Goal: Task Accomplishment & Management: Use online tool/utility

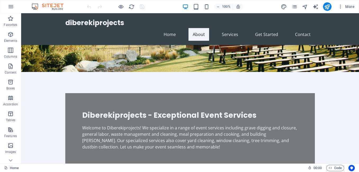
scroll to position [148, 0]
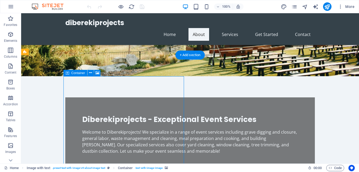
drag, startPoint x: 184, startPoint y: 113, endPoint x: 124, endPoint y: 124, distance: 60.8
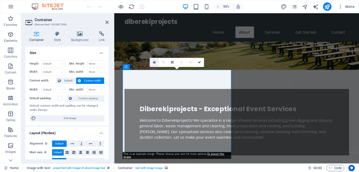
click at [153, 64] on icon at bounding box center [154, 62] width 3 height 3
drag, startPoint x: 267, startPoint y: 77, endPoint x: 212, endPoint y: 139, distance: 83.4
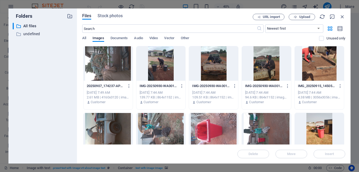
click at [257, 70] on div at bounding box center [266, 63] width 49 height 34
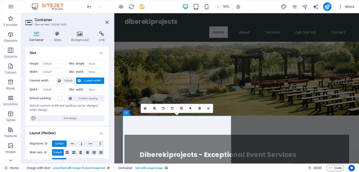
scroll to position [118, 0]
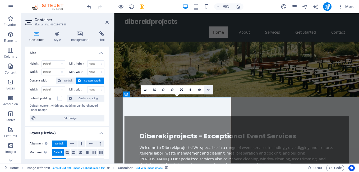
click at [207, 89] on icon at bounding box center [208, 89] width 3 height 3
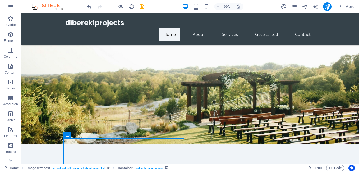
scroll to position [75, 0]
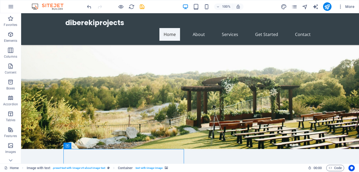
click at [299, 51] on figure at bounding box center [189, 54] width 337 height 190
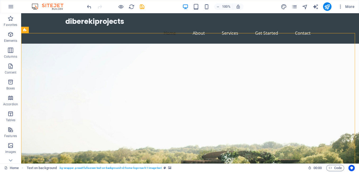
scroll to position [12, 0]
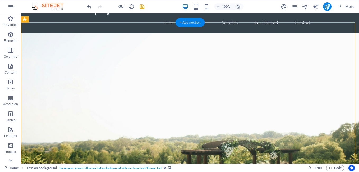
click at [191, 23] on div "+ Add section" at bounding box center [189, 22] width 29 height 9
drag, startPoint x: 213, startPoint y: 36, endPoint x: 107, endPoint y: 24, distance: 106.3
click at [101, 33] on figure at bounding box center [189, 117] width 337 height 168
click at [107, 33] on figure at bounding box center [189, 117] width 337 height 168
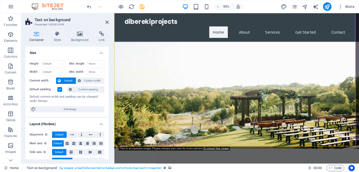
scroll to position [44, 0]
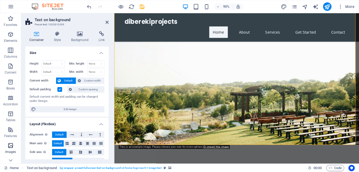
click at [9, 146] on icon "button" at bounding box center [10, 145] width 6 height 6
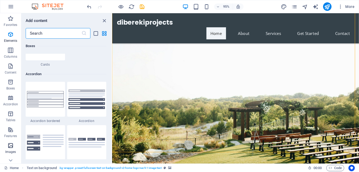
scroll to position [2678, 0]
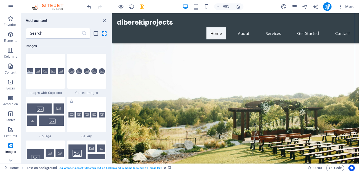
click at [90, 136] on span "Gallery" at bounding box center [86, 136] width 39 height 4
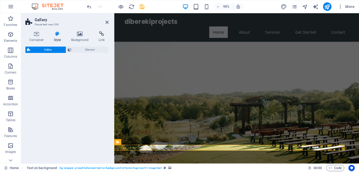
select select "rem"
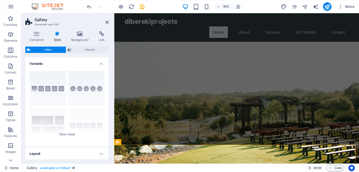
click at [53, 49] on span "Gallery" at bounding box center [48, 49] width 32 height 6
click at [50, 49] on span "Gallery" at bounding box center [48, 49] width 32 height 6
click at [80, 37] on h4 "Background" at bounding box center [81, 36] width 28 height 11
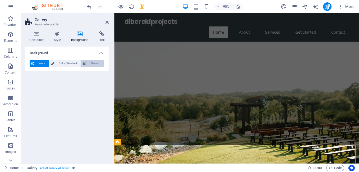
click at [97, 63] on span "Element" at bounding box center [95, 63] width 15 height 6
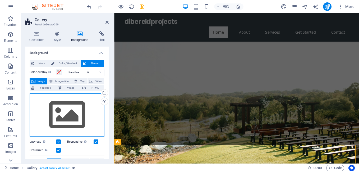
click at [72, 112] on div "Drag files here, click to choose files or select files from Files or our free s…" at bounding box center [67, 114] width 75 height 43
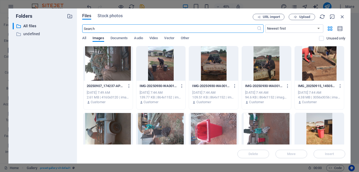
click at [156, 71] on div at bounding box center [160, 63] width 49 height 34
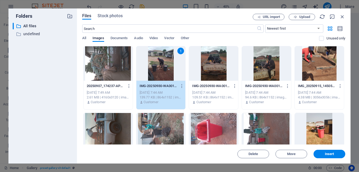
click at [156, 71] on div "1" at bounding box center [160, 63] width 49 height 34
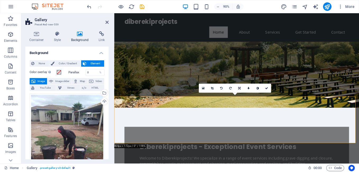
scroll to position [107, 0]
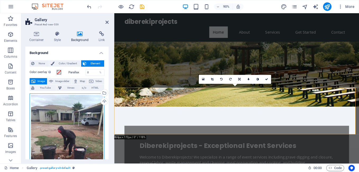
click at [60, 129] on div "Drag files here, click to choose files or select files from Files or our free s…" at bounding box center [67, 142] width 75 height 99
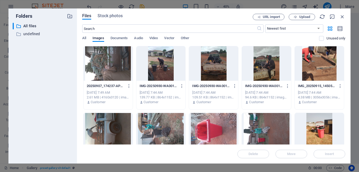
click at [156, 72] on div at bounding box center [160, 63] width 49 height 34
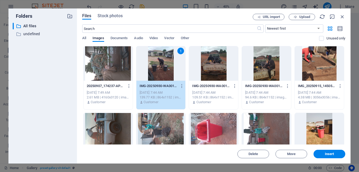
click at [156, 72] on div "1" at bounding box center [160, 63] width 49 height 34
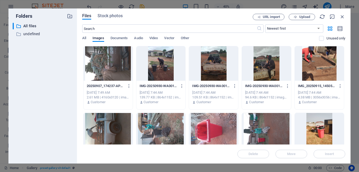
click at [156, 72] on div at bounding box center [160, 63] width 49 height 34
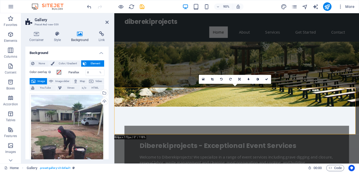
click at [161, 78] on figure at bounding box center [250, 22] width 272 height 190
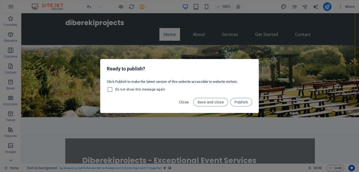
click at [286, 57] on div "Ready to publish? Click Publish to make the latest version of this website acce…" at bounding box center [179, 86] width 359 height 172
click at [183, 102] on span "Close" at bounding box center [184, 102] width 10 height 4
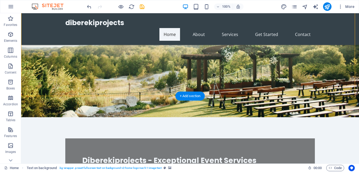
click at [249, 81] on figure at bounding box center [189, 22] width 337 height 190
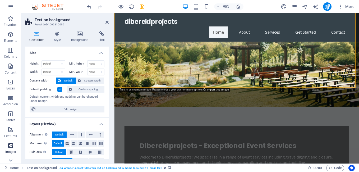
click at [11, 147] on icon "button" at bounding box center [10, 145] width 6 height 6
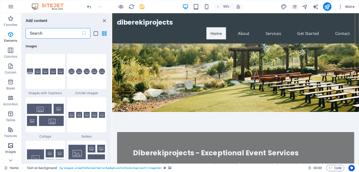
scroll to position [2678, 0]
click at [265, 67] on figure at bounding box center [242, 22] width 260 height 190
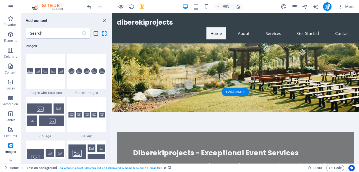
click at [265, 67] on figure at bounding box center [242, 22] width 260 height 190
drag, startPoint x: 265, startPoint y: 67, endPoint x: 271, endPoint y: 70, distance: 7.0
click at [271, 70] on figure at bounding box center [242, 22] width 260 height 190
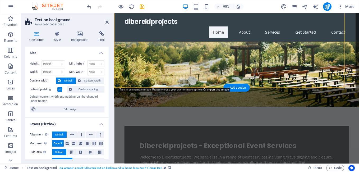
click at [273, 70] on figure at bounding box center [250, 22] width 272 height 190
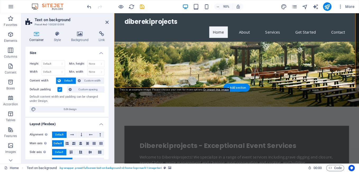
click at [273, 70] on figure at bounding box center [250, 22] width 272 height 190
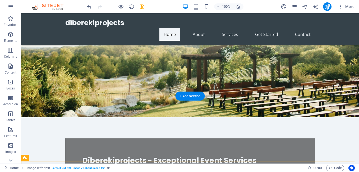
click at [111, 93] on figure at bounding box center [189, 22] width 337 height 190
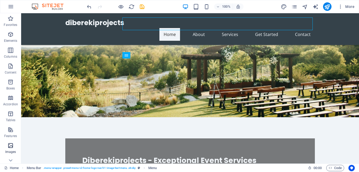
click at [12, 147] on icon "button" at bounding box center [10, 145] width 6 height 6
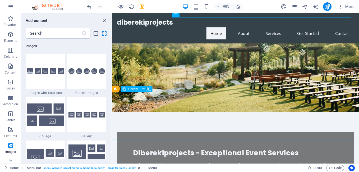
click at [133, 90] on span "Gallery" at bounding box center [133, 88] width 10 height 3
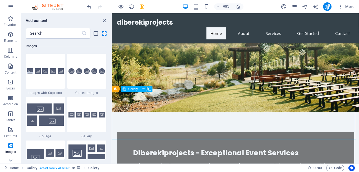
click at [132, 90] on span "Gallery" at bounding box center [133, 88] width 10 height 3
select select "4"
select select "px"
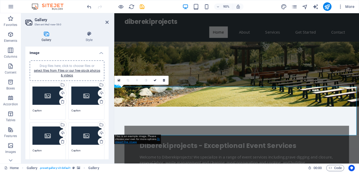
click at [133, 142] on link "Or import this image" at bounding box center [137, 140] width 45 height 6
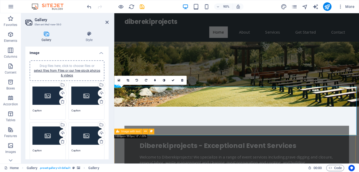
click at [135, 133] on div "Image with text" at bounding box center [128, 131] width 28 height 6
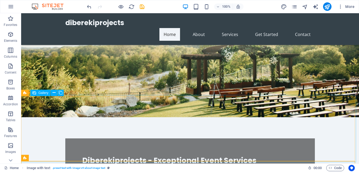
click at [43, 91] on span "Gallery" at bounding box center [43, 92] width 10 height 3
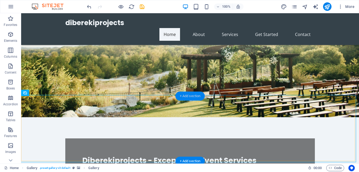
click at [193, 95] on div "+ Add section" at bounding box center [189, 95] width 29 height 9
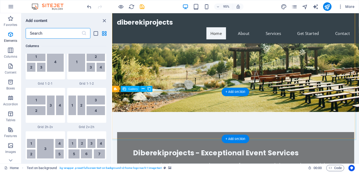
scroll to position [924, 0]
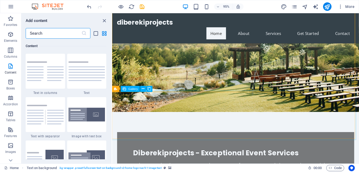
click at [135, 90] on span "Gallery" at bounding box center [133, 88] width 10 height 3
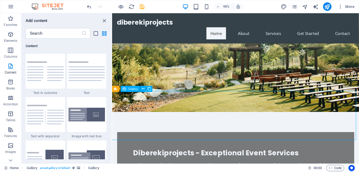
click at [135, 90] on span "Gallery" at bounding box center [133, 88] width 10 height 3
select select "4"
select select "px"
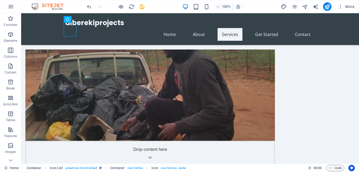
scroll to position [461, 0]
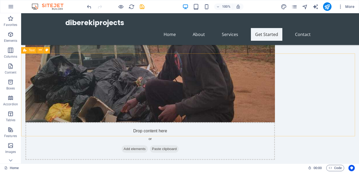
click at [33, 50] on span "Text" at bounding box center [32, 50] width 6 height 3
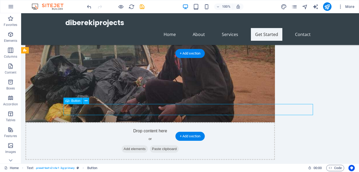
drag, startPoint x: 190, startPoint y: 107, endPoint x: 123, endPoint y: 104, distance: 66.9
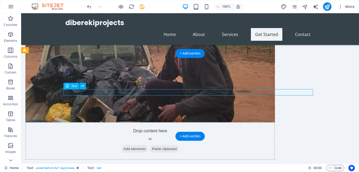
drag, startPoint x: 182, startPoint y: 94, endPoint x: 96, endPoint y: 102, distance: 86.0
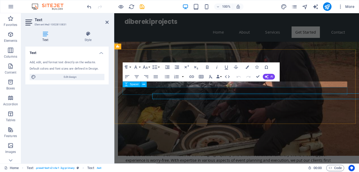
scroll to position [448, 0]
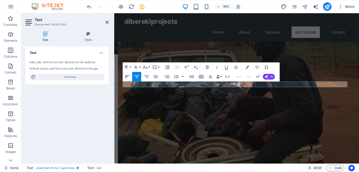
click at [124, 77] on button "Align Left" at bounding box center [127, 77] width 9 height 10
click at [147, 77] on icon "button" at bounding box center [146, 77] width 6 height 6
click at [156, 77] on icon "button" at bounding box center [156, 77] width 6 height 6
click at [137, 76] on icon "button" at bounding box center [137, 77] width 6 height 6
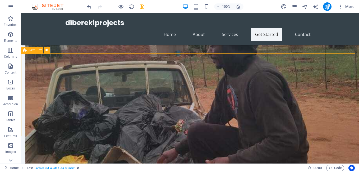
scroll to position [461, 0]
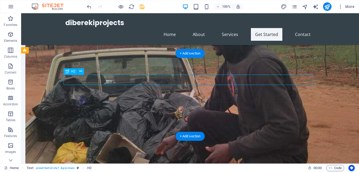
drag, startPoint x: 209, startPoint y: 77, endPoint x: 177, endPoint y: 77, distance: 32.7
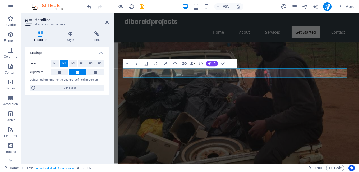
scroll to position [448, 0]
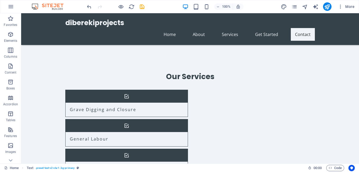
scroll to position [670, 0]
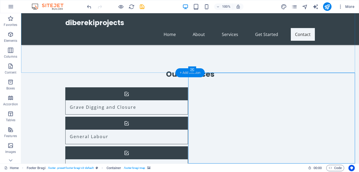
click at [186, 74] on div "+ Add section" at bounding box center [189, 72] width 29 height 9
drag, startPoint x: 208, startPoint y: 87, endPoint x: 96, endPoint y: 74, distance: 112.7
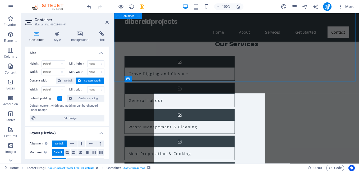
scroll to position [641, 0]
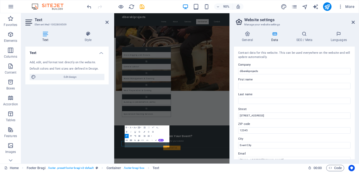
scroll to position [435, 0]
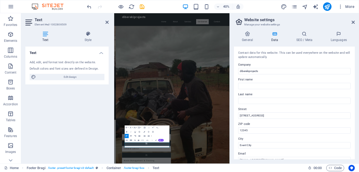
click at [40, 16] on header "Text Element #ed-1002808509" at bounding box center [66, 20] width 83 height 14
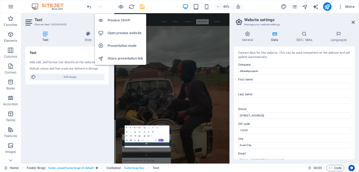
click at [125, 35] on h6 "Open preview website" at bounding box center [124, 33] width 35 height 6
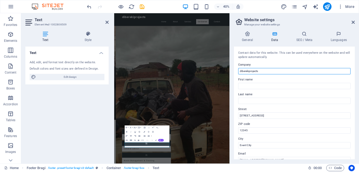
click at [264, 69] on input "diberekiprojects" at bounding box center [294, 71] width 112 height 6
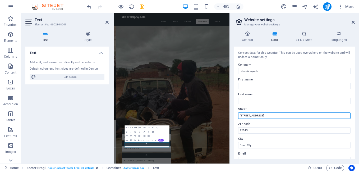
click at [264, 115] on input "[STREET_ADDRESS]" at bounding box center [294, 115] width 112 height 6
type input "1"
type input "stand no 3 vleeschboom"
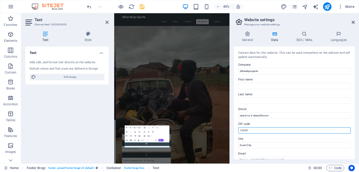
click at [248, 133] on input "12345" at bounding box center [294, 130] width 112 height 6
type input "1"
type input "1059"
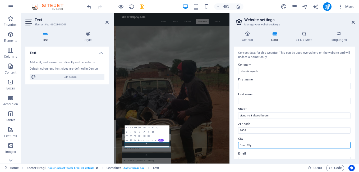
click at [254, 144] on input "Event City" at bounding box center [294, 145] width 112 height 6
type input "E"
type input "limpopo"
drag, startPoint x: 353, startPoint y: 83, endPoint x: 351, endPoint y: 103, distance: 20.4
click at [351, 103] on div "Contact data for this website. This can be used everywhere on the website and w…" at bounding box center [294, 102] width 121 height 112
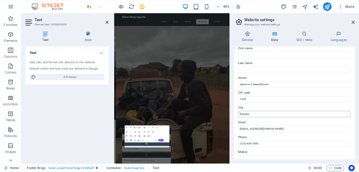
scroll to position [32, 0]
click at [261, 143] on input "(123) 456-7890" at bounding box center [294, 143] width 112 height 6
type input "("
type input "0685327436/0720985012"
click at [282, 134] on label "Phone" at bounding box center [294, 136] width 112 height 6
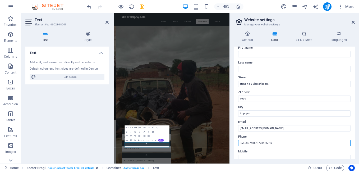
click at [282, 140] on input "0685327436/0720985012" at bounding box center [294, 143] width 112 height 6
click at [282, 134] on label "Phone" at bounding box center [294, 136] width 112 height 6
click at [282, 140] on input "0685327436/0720985012" at bounding box center [294, 143] width 112 height 6
click at [277, 121] on label "Email" at bounding box center [294, 122] width 112 height 6
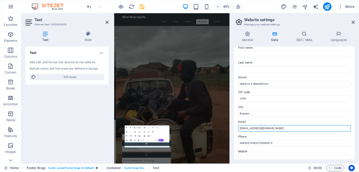
click at [277, 125] on input "[EMAIL_ADDRESS][DOMAIN_NAME]" at bounding box center [294, 128] width 112 height 6
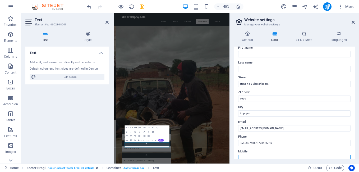
click at [258, 158] on input "Mobile" at bounding box center [294, 157] width 112 height 6
drag, startPoint x: 353, startPoint y: 68, endPoint x: 355, endPoint y: 121, distance: 52.8
click at [355, 121] on div "General Data SEO / Meta Languages Website name diberekiprojects.co.za Logo Drag…" at bounding box center [293, 95] width 129 height 136
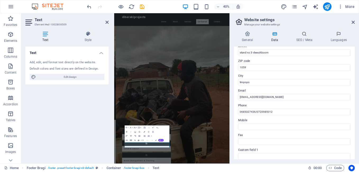
scroll to position [63, 0]
click at [248, 128] on input "Mobile" at bounding box center [294, 126] width 112 height 6
click at [305, 125] on input "0767681784" at bounding box center [294, 126] width 112 height 6
type input "0767681784"
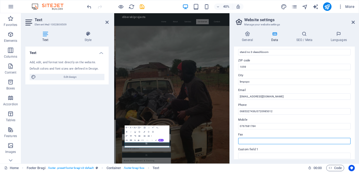
click at [254, 138] on input "Fax" at bounding box center [294, 141] width 112 height 6
drag, startPoint x: 254, startPoint y: 138, endPoint x: 358, endPoint y: 90, distance: 115.0
click at [358, 90] on html "diberekiprojects Home Favorites Elements Columns Content Boxes Accordion Tables…" at bounding box center [179, 86] width 359 height 172
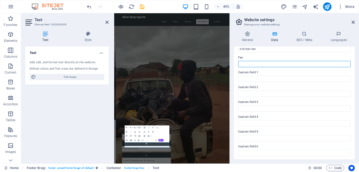
scroll to position [141, 0]
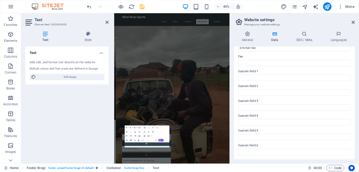
click at [351, 87] on div "Contact data for this website. This can be used everywhere on the website and w…" at bounding box center [294, 102] width 121 height 112
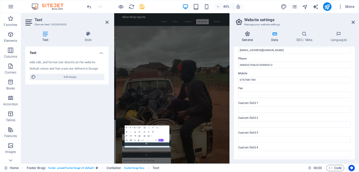
click at [245, 36] on h4 "General" at bounding box center [248, 36] width 29 height 11
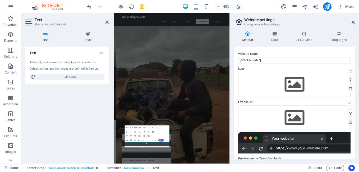
click at [245, 36] on h4 "General" at bounding box center [248, 36] width 29 height 11
click at [279, 74] on div "Drag files here, click to choose files or select files from Files or our free s…" at bounding box center [294, 84] width 112 height 25
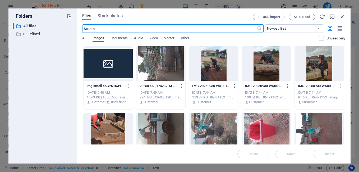
scroll to position [2249, 0]
click at [346, 85] on div "Files Stock photos URL import Upload ​ Newest first Oldest first Name (A-Z) Nam…" at bounding box center [213, 85] width 273 height 155
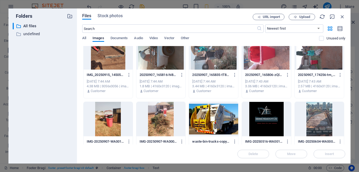
scroll to position [79, 0]
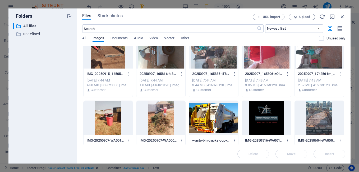
click at [275, 116] on div at bounding box center [266, 118] width 49 height 34
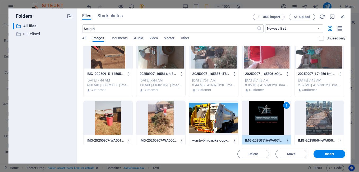
click at [275, 116] on div "1" at bounding box center [266, 118] width 49 height 34
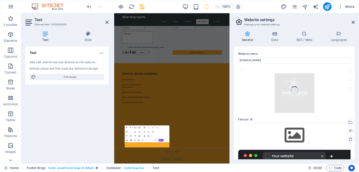
scroll to position [435, 0]
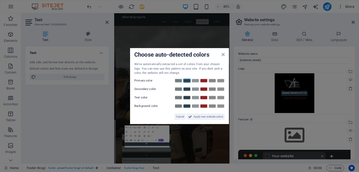
click at [183, 79] on link at bounding box center [187, 80] width 8 height 4
click at [209, 90] on link at bounding box center [212, 89] width 8 height 4
click at [194, 97] on link at bounding box center [195, 97] width 8 height 4
click at [188, 106] on link at bounding box center [187, 106] width 8 height 4
click at [204, 115] on span "Apply new website colors" at bounding box center [208, 116] width 30 height 6
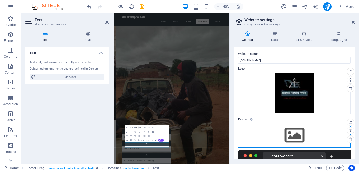
click at [293, 139] on div "Drag files here, click to choose files or select files from Files or our free s…" at bounding box center [294, 135] width 112 height 25
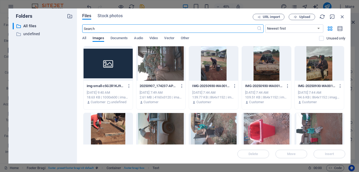
scroll to position [2249, 0]
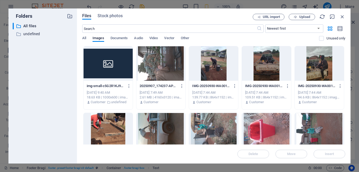
drag, startPoint x: 345, startPoint y: 69, endPoint x: 344, endPoint y: 75, distance: 6.2
click at [344, 75] on div "Files Stock photos URL import Upload ​ Newest first Oldest first Name (A-Z) Nam…" at bounding box center [213, 85] width 273 height 155
drag, startPoint x: 345, startPoint y: 67, endPoint x: 345, endPoint y: 76, distance: 8.5
click at [345, 76] on div "Files Stock photos URL import Upload ​ Newest first Oldest first Name (A-Z) Nam…" at bounding box center [213, 85] width 273 height 155
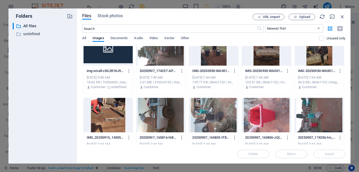
scroll to position [14, 0]
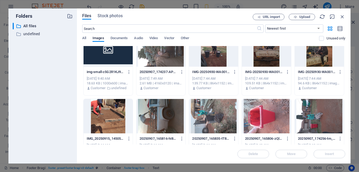
click at [200, 114] on div at bounding box center [213, 116] width 49 height 34
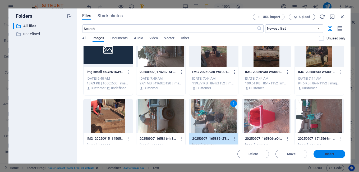
click at [325, 155] on span "Insert" at bounding box center [329, 153] width 9 height 3
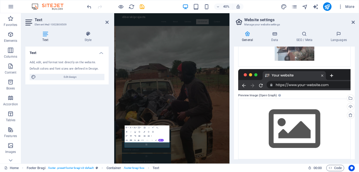
scroll to position [102, 0]
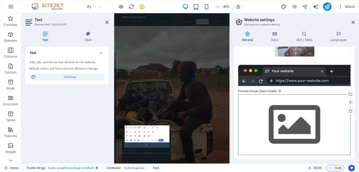
click at [304, 122] on div "Drag files here, click to choose files or select files from Files or our free s…" at bounding box center [294, 124] width 112 height 60
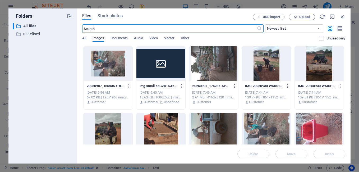
scroll to position [2249, 0]
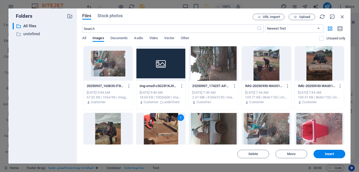
click at [172, 128] on div "1" at bounding box center [160, 130] width 49 height 34
click at [173, 119] on div at bounding box center [160, 130] width 49 height 34
click at [339, 154] on span "Insert" at bounding box center [328, 153] width 27 height 3
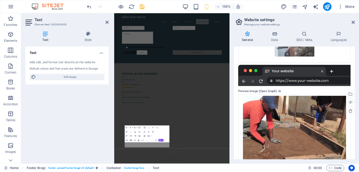
scroll to position [435, 0]
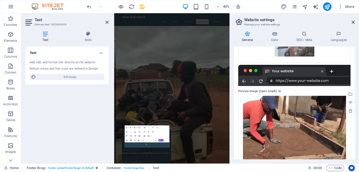
drag, startPoint x: 355, startPoint y: 133, endPoint x: 355, endPoint y: 146, distance: 13.0
click at [355, 146] on div "General Data SEO / Meta Languages Website name diberekiprojects.co.za Logo Drag…" at bounding box center [293, 95] width 129 height 136
drag, startPoint x: 353, startPoint y: 135, endPoint x: 356, endPoint y: 152, distance: 16.4
click at [356, 152] on div "General Data SEO / Meta Languages Website name diberekiprojects.co.za Logo Drag…" at bounding box center [293, 95] width 129 height 136
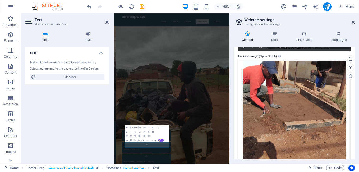
scroll to position [147, 0]
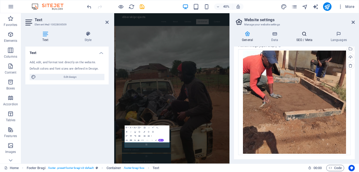
click at [304, 35] on icon at bounding box center [304, 33] width 32 height 5
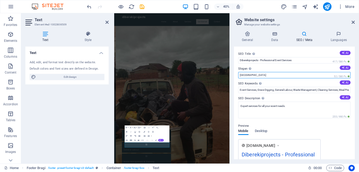
click at [250, 74] on input "Berlin" at bounding box center [294, 75] width 112 height 6
type input "B"
type input "always there for your solution"
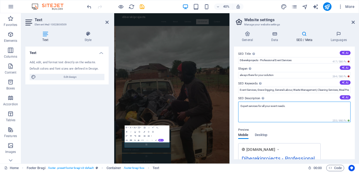
click at [289, 105] on textarea "Expert services for all your event needs." at bounding box center [294, 111] width 112 height 21
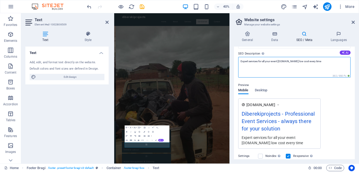
scroll to position [45, 0]
type textarea "Expert services for all your event needs.at low cost every time"
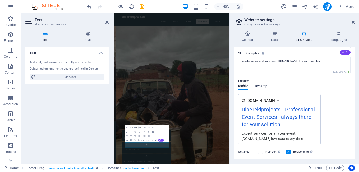
click at [262, 90] on div "Mobile Desktop" at bounding box center [252, 89] width 29 height 10
click at [261, 86] on span "Desktop" at bounding box center [261, 86] width 13 height 7
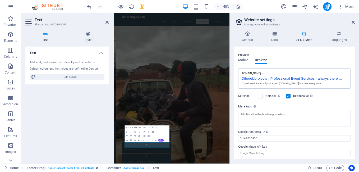
scroll to position [72, 0]
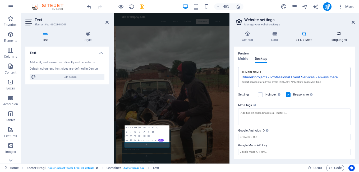
click at [340, 34] on icon at bounding box center [338, 33] width 32 height 5
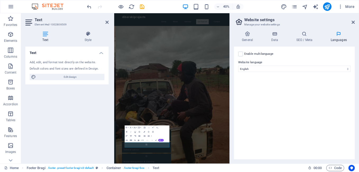
click at [340, 34] on icon at bounding box center [338, 33] width 32 height 5
click at [239, 56] on label at bounding box center [240, 53] width 5 height 5
click at [0, 0] on input "Enable multilanguage To disable multilanguage delete all languages until only o…" at bounding box center [0, 0] width 0 height 0
select select
click at [241, 56] on label at bounding box center [240, 53] width 5 height 5
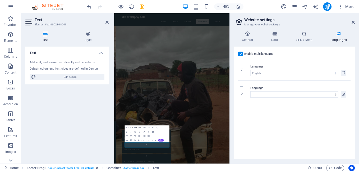
click at [0, 0] on input "Enable multilanguage To disable multilanguage delete all languages until only o…" at bounding box center [0, 0] width 0 height 0
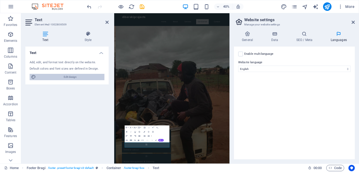
click at [69, 77] on span "Edit design" at bounding box center [69, 77] width 65 height 6
select select "px"
select select "200"
select select "px"
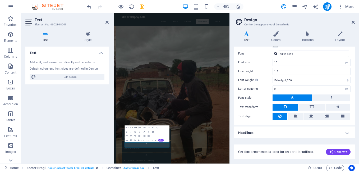
scroll to position [29, 0]
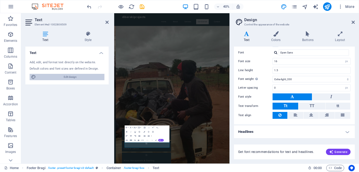
click at [68, 76] on span "Edit design" at bounding box center [69, 77] width 65 height 6
click at [87, 35] on icon at bounding box center [87, 33] width 41 height 5
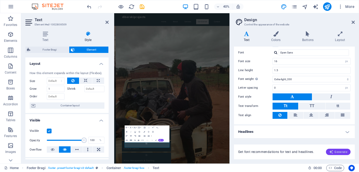
click at [338, 149] on span "Generate" at bounding box center [338, 151] width 18 height 4
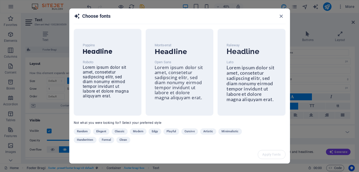
scroll to position [429, 0]
click at [99, 89] on span "Lorem ipsum dolor sit amet, consetetur sadipscing elitr, sed diam nonumy eirmod…" at bounding box center [106, 82] width 46 height 34
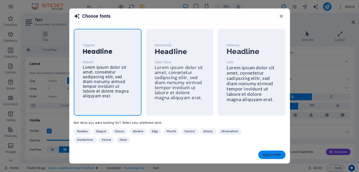
click at [268, 154] on span "Apply fonts" at bounding box center [271, 154] width 18 height 4
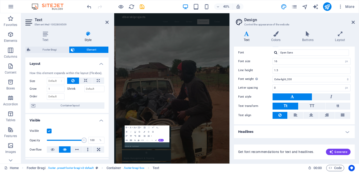
type input "Roboto"
select select "400"
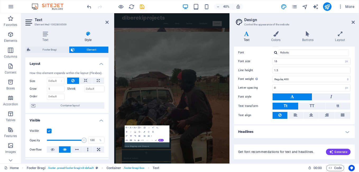
scroll to position [461, 0]
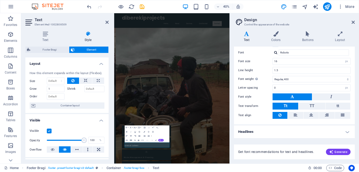
click at [347, 133] on h4 "Headlines" at bounding box center [294, 131] width 121 height 13
click at [343, 133] on h4 "Headlines" at bounding box center [294, 130] width 121 height 10
click at [339, 152] on span "Generate" at bounding box center [338, 151] width 18 height 4
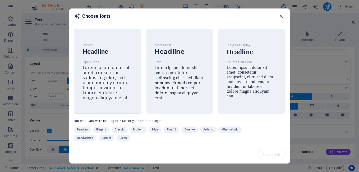
click at [118, 90] on span "Lorem ipsum dolor sit amet, consetetur sadipscing elitr, sed diam nonumy eirmod…" at bounding box center [106, 82] width 47 height 36
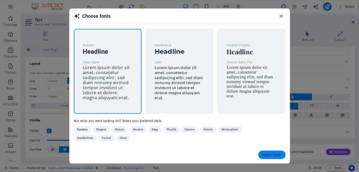
click at [266, 153] on span "Apply fonts" at bounding box center [271, 154] width 18 height 4
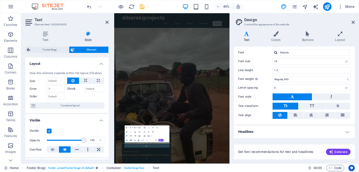
drag, startPoint x: 354, startPoint y: 106, endPoint x: 353, endPoint y: 135, distance: 29.3
click at [353, 135] on div "Variants Text Colors Buttons Layout Text Standard Bold Links Font color Font Ro…" at bounding box center [293, 95] width 129 height 136
type input "Open Sans"
type input "1.6"
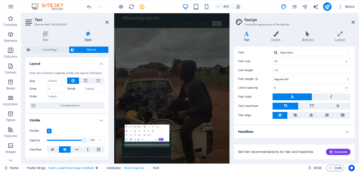
drag, startPoint x: 353, startPoint y: 128, endPoint x: 355, endPoint y: 171, distance: 42.8
click at [355, 163] on div "Home Favorites Elements Columns Content Boxes Accordion Tables Features Images …" at bounding box center [179, 88] width 359 height 150
click at [337, 37] on h4 "Layout" at bounding box center [339, 36] width 29 height 11
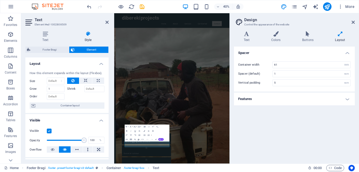
click at [254, 24] on h3 "Control the appearance of the website" at bounding box center [294, 24] width 100 height 5
click at [106, 22] on icon at bounding box center [106, 22] width 3 height 4
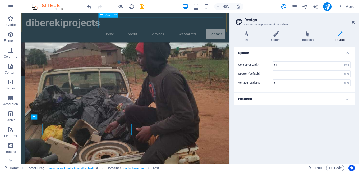
scroll to position [649, 0]
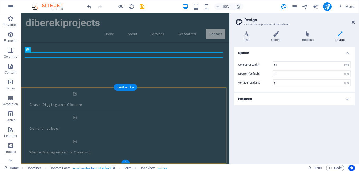
click at [125, 162] on div "+" at bounding box center [125, 161] width 8 height 4
drag, startPoint x: 146, startPoint y: 175, endPoint x: 37, endPoint y: 199, distance: 111.4
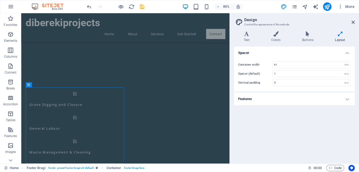
drag, startPoint x: 37, startPoint y: 199, endPoint x: 280, endPoint y: 205, distance: 243.5
click at [280, 171] on html "Skip to main content diberekiprojects Home About Services Get Started Contact D…" at bounding box center [151, 84] width 260 height 1441
click at [352, 7] on span "More" at bounding box center [345, 6] width 17 height 5
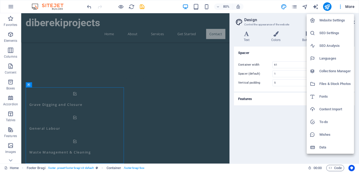
click at [326, 18] on h6 "Website Settings" at bounding box center [334, 20] width 31 height 6
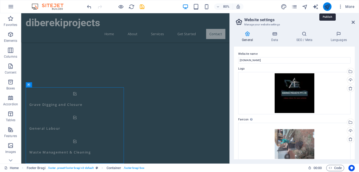
click at [327, 8] on icon "publish" at bounding box center [327, 7] width 6 height 6
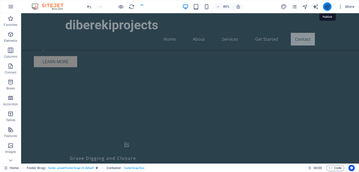
checkbox input "false"
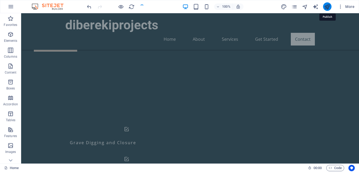
click at [327, 8] on icon "publish" at bounding box center [327, 7] width 6 height 6
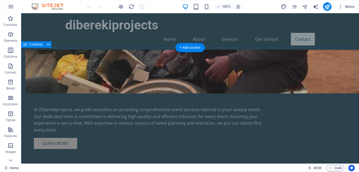
scroll to position [561, 0]
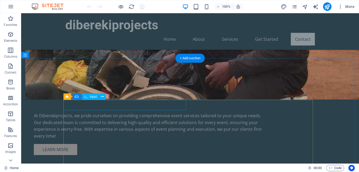
drag, startPoint x: 88, startPoint y: 103, endPoint x: 109, endPoint y: 116, distance: 24.9
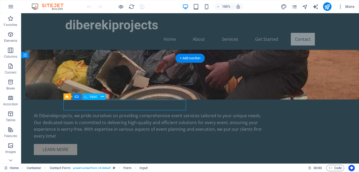
click at [88, 103] on div "Drag here to replace the existing content. Press “Ctrl” if you want to create a…" at bounding box center [189, 88] width 337 height 150
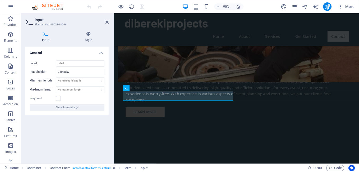
scroll to position [548, 0]
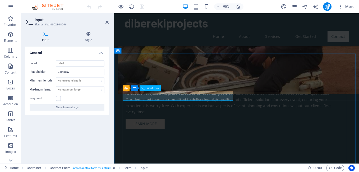
drag, startPoint x: 202, startPoint y: 116, endPoint x: 150, endPoint y: 108, distance: 52.7
type input "DIBEREKI PROJECTS"
type input "0720985012"
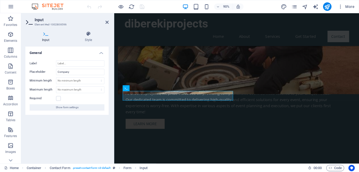
type input "lawrencekgomo300@gmail.com"
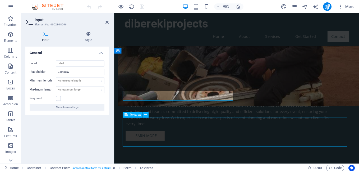
scroll to position [561, 0]
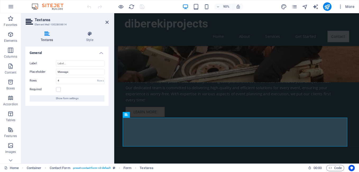
scroll to position [548, 0]
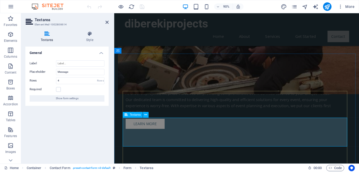
type textarea "we always there for your solution"
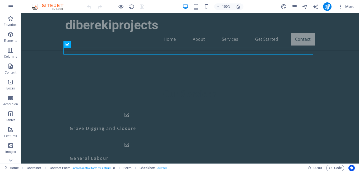
scroll to position [684, 0]
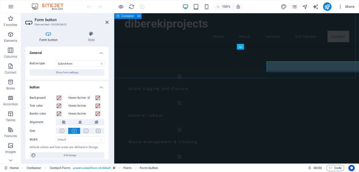
scroll to position [670, 0]
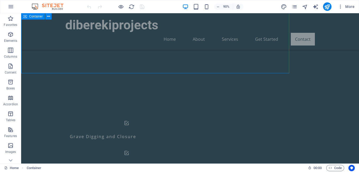
scroll to position [684, 0]
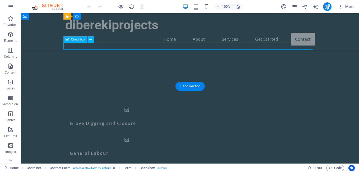
click at [64, 45] on div "H2 Text on background Container Spacer Text Gallery Gallery Image with text Con…" at bounding box center [189, 88] width 337 height 150
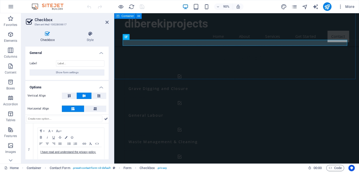
scroll to position [670, 0]
checkbox input "true"
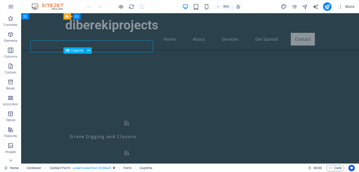
scroll to position [684, 0]
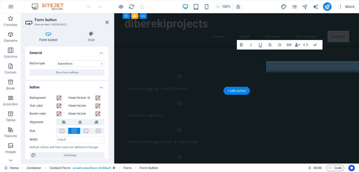
scroll to position [670, 0]
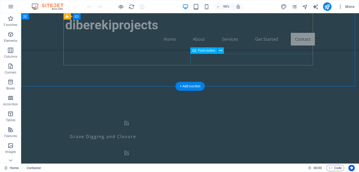
scroll to position [684, 0]
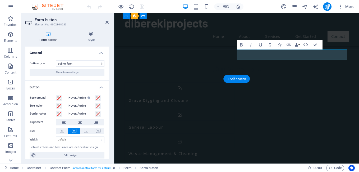
drag, startPoint x: 341, startPoint y: 57, endPoint x: 263, endPoint y: 61, distance: 78.3
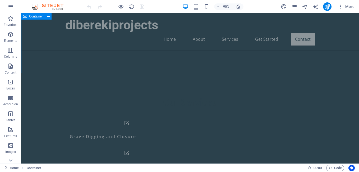
scroll to position [684, 0]
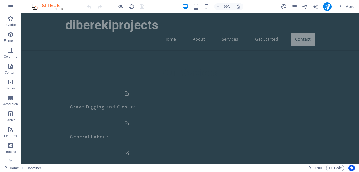
scroll to position [702, 0]
click at [10, 159] on icon at bounding box center [10, 159] width 7 height 7
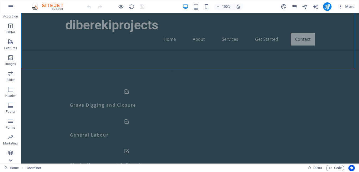
scroll to position [88, 0]
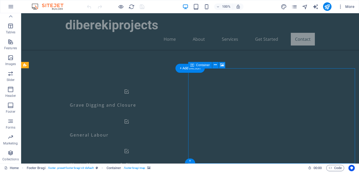
select select "px"
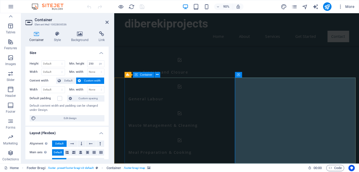
scroll to position [672, 0]
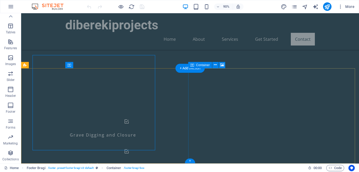
scroll to position [702, 0]
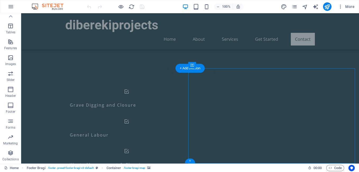
drag, startPoint x: 347, startPoint y: 151, endPoint x: 280, endPoint y: 166, distance: 69.0
select select "px"
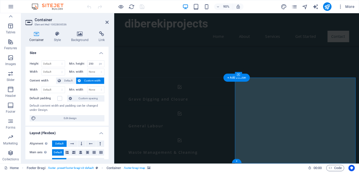
click at [107, 22] on icon at bounding box center [106, 22] width 3 height 4
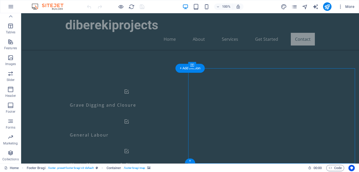
drag, startPoint x: 348, startPoint y: 151, endPoint x: 280, endPoint y: 167, distance: 68.8
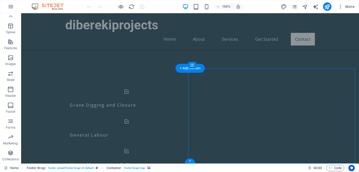
select select "px"
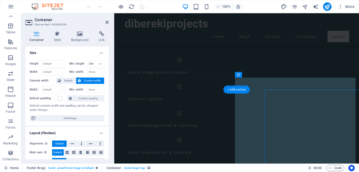
scroll to position [672, 0]
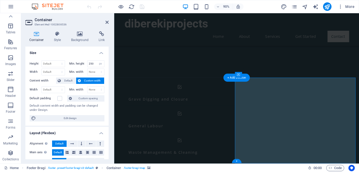
click at [102, 36] on icon at bounding box center [102, 33] width 14 height 5
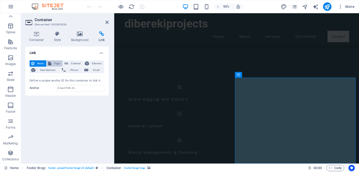
click at [51, 63] on icon at bounding box center [49, 63] width 3 height 6
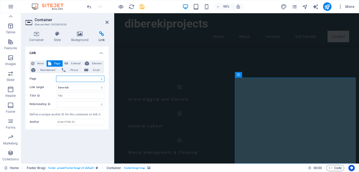
click at [78, 77] on select "Home Subpage Legal Notice Privacy" at bounding box center [80, 79] width 48 height 6
click at [81, 77] on select "Home Subpage Legal Notice Privacy" at bounding box center [80, 79] width 48 height 6
select select "0"
click at [56, 76] on select "Home Subpage Legal Notice Privacy" at bounding box center [80, 79] width 48 height 6
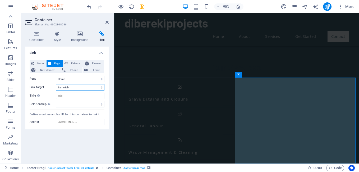
click at [80, 88] on select "New tab Same tab Overlay" at bounding box center [80, 87] width 48 height 6
click at [56, 84] on select "New tab Same tab Overlay" at bounding box center [80, 87] width 48 height 6
click at [66, 98] on input "Title Additional link description, should not be the same as the link text. The…" at bounding box center [80, 95] width 48 height 6
type input "diberekiproject"
click at [66, 104] on select "alternate author bookmark external help license next nofollow noreferrer noopen…" at bounding box center [80, 104] width 48 height 6
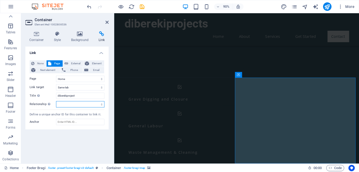
select select "help"
click at [56, 101] on select "alternate author bookmark external help license next nofollow noreferrer noopen…" at bounding box center [80, 104] width 48 height 6
click at [330, 168] on icon "button" at bounding box center [329, 167] width 3 height 3
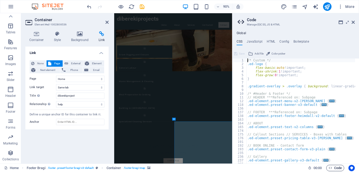
scroll to position [504, 0]
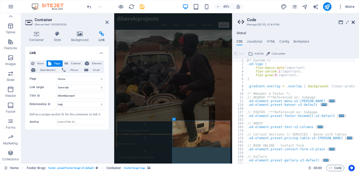
click at [352, 20] on icon at bounding box center [352, 22] width 3 height 4
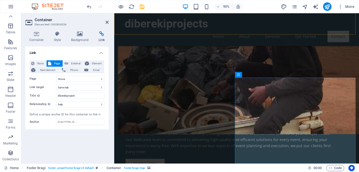
scroll to position [672, 0]
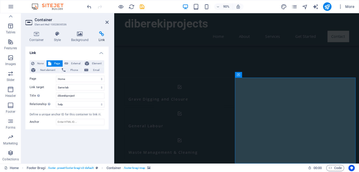
click at [76, 139] on div "Link None Page External Element Next element Phone Email Page Home Subpage Lega…" at bounding box center [66, 102] width 83 height 112
click at [107, 20] on icon at bounding box center [106, 22] width 3 height 4
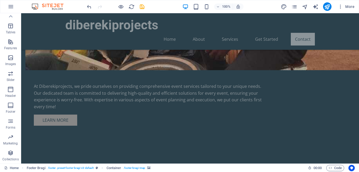
scroll to position [590, 0]
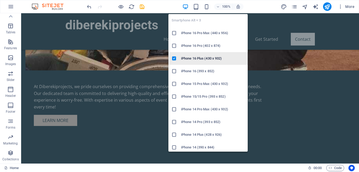
click at [174, 56] on icon at bounding box center [173, 58] width 5 height 5
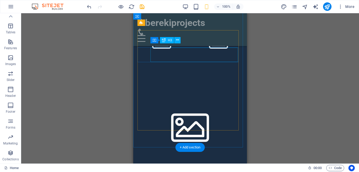
scroll to position [586, 0]
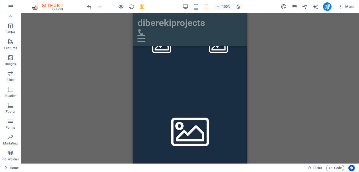
click at [107, 78] on div "Drag here to replace the existing content. Press “Ctrl” if you want to create a…" at bounding box center [189, 88] width 337 height 150
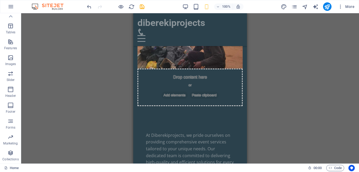
scroll to position [757, 0]
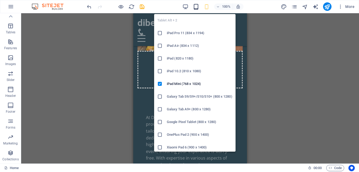
click at [197, 7] on icon "button" at bounding box center [196, 7] width 6 height 6
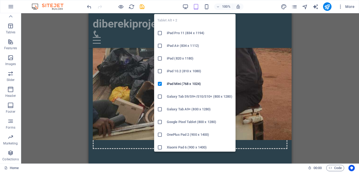
scroll to position [759, 0]
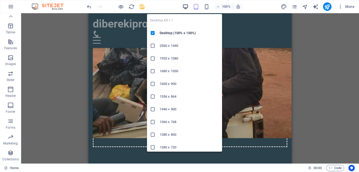
click at [182, 7] on icon "button" at bounding box center [185, 7] width 6 height 6
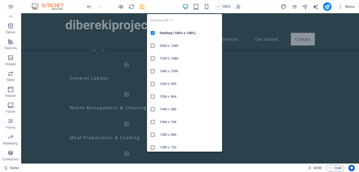
scroll to position [603, 0]
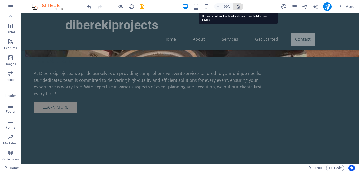
click at [237, 7] on icon "button" at bounding box center [238, 6] width 5 height 5
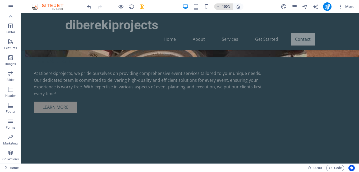
click at [218, 7] on icon "button" at bounding box center [218, 6] width 4 height 3
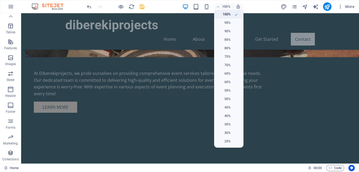
click at [226, 14] on h6 "100%" at bounding box center [223, 14] width 13 height 6
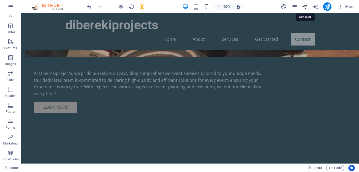
click at [303, 7] on icon "navigator" at bounding box center [305, 7] width 6 height 6
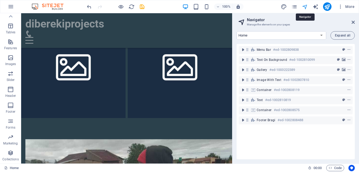
scroll to position [746, 0]
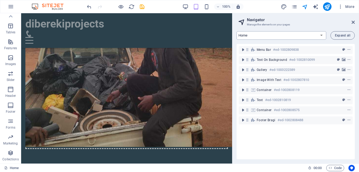
click at [323, 36] on select "Home Subpage Legal Notice Privacy New Collection: Single Page Layout Real Estat…" at bounding box center [281, 35] width 90 height 8
click at [308, 34] on select "Home Subpage Legal Notice Privacy New Collection: Single Page Layout Real Estat…" at bounding box center [281, 35] width 90 height 8
click at [340, 38] on button "Expand all" at bounding box center [342, 35] width 24 height 8
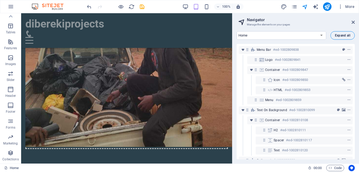
click at [340, 38] on button "Expand all" at bounding box center [342, 35] width 24 height 8
